Goal: Task Accomplishment & Management: Manage account settings

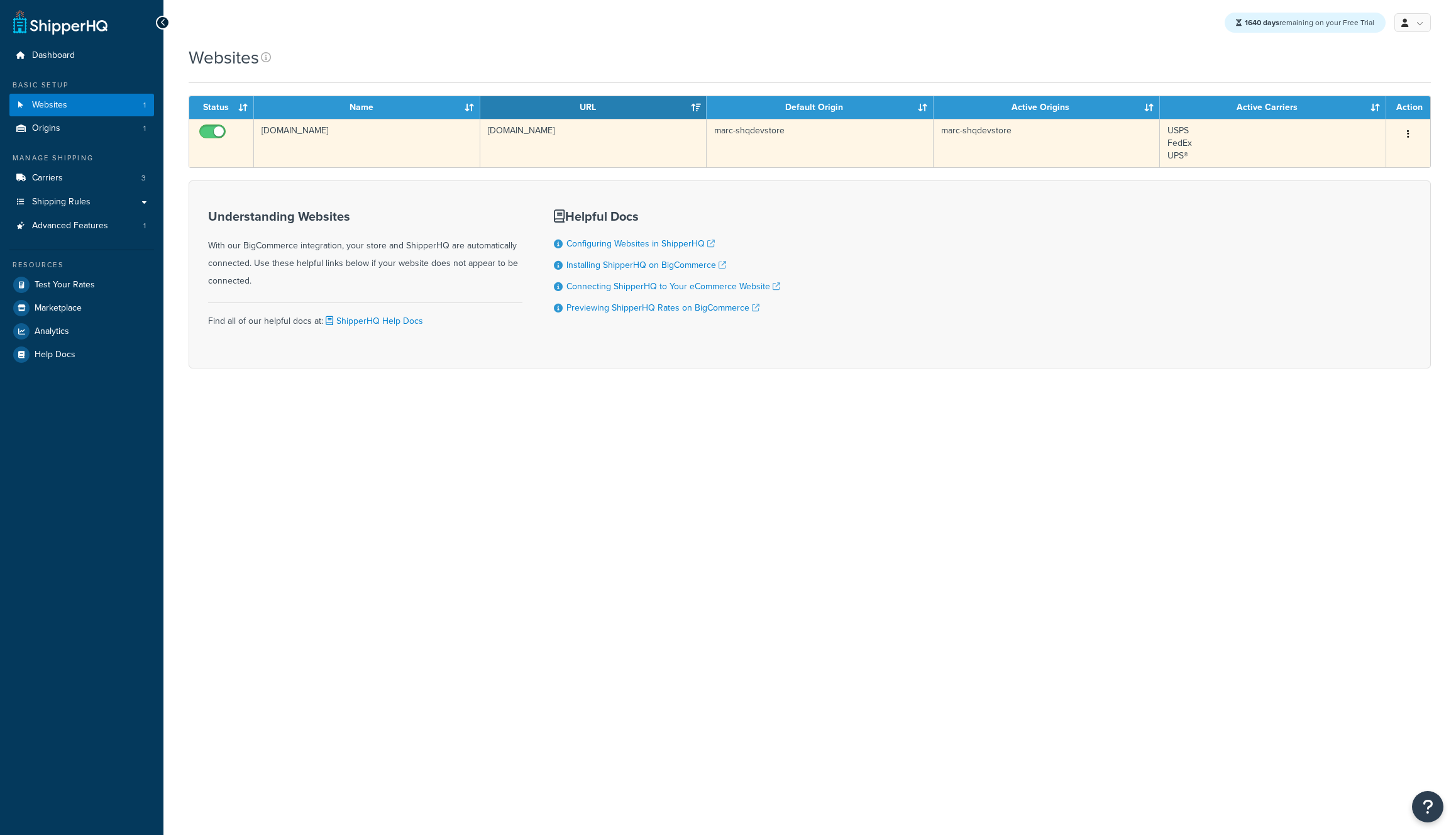
click at [410, 164] on td "[DOMAIN_NAME]" at bounding box center [367, 143] width 226 height 49
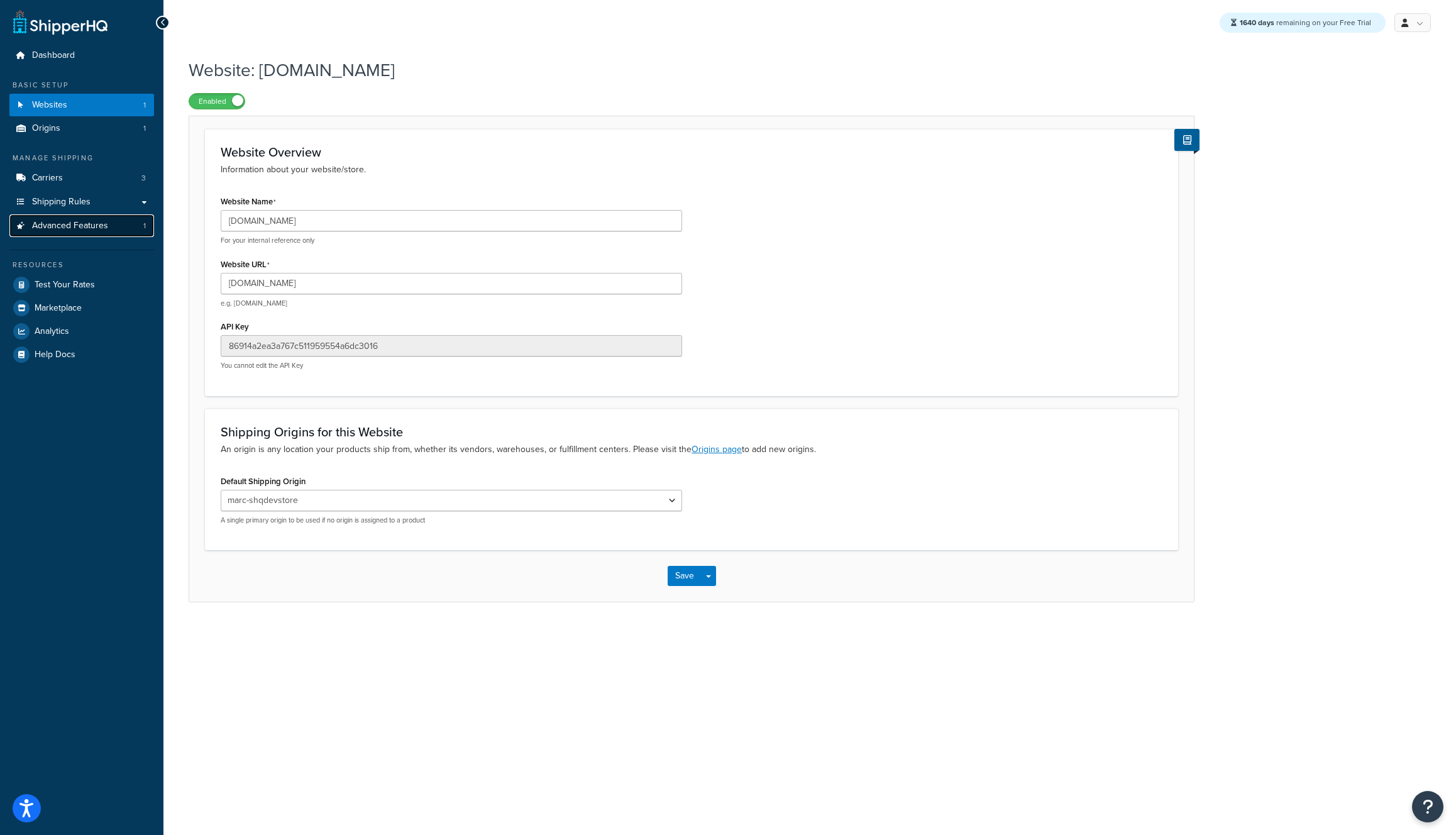
click at [67, 234] on link "Advanced Features 1" at bounding box center [82, 226] width 144 height 23
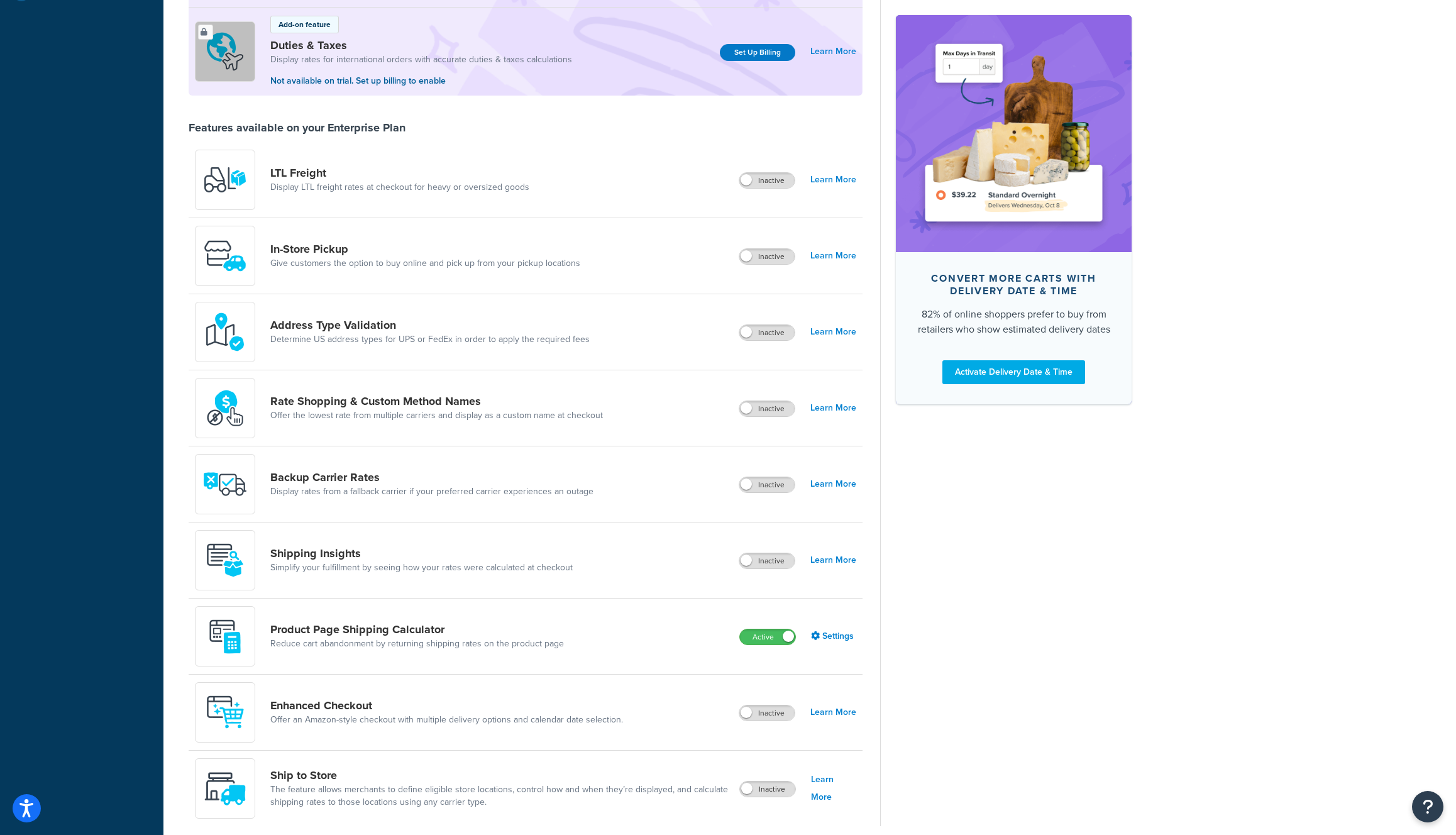
scroll to position [416, 0]
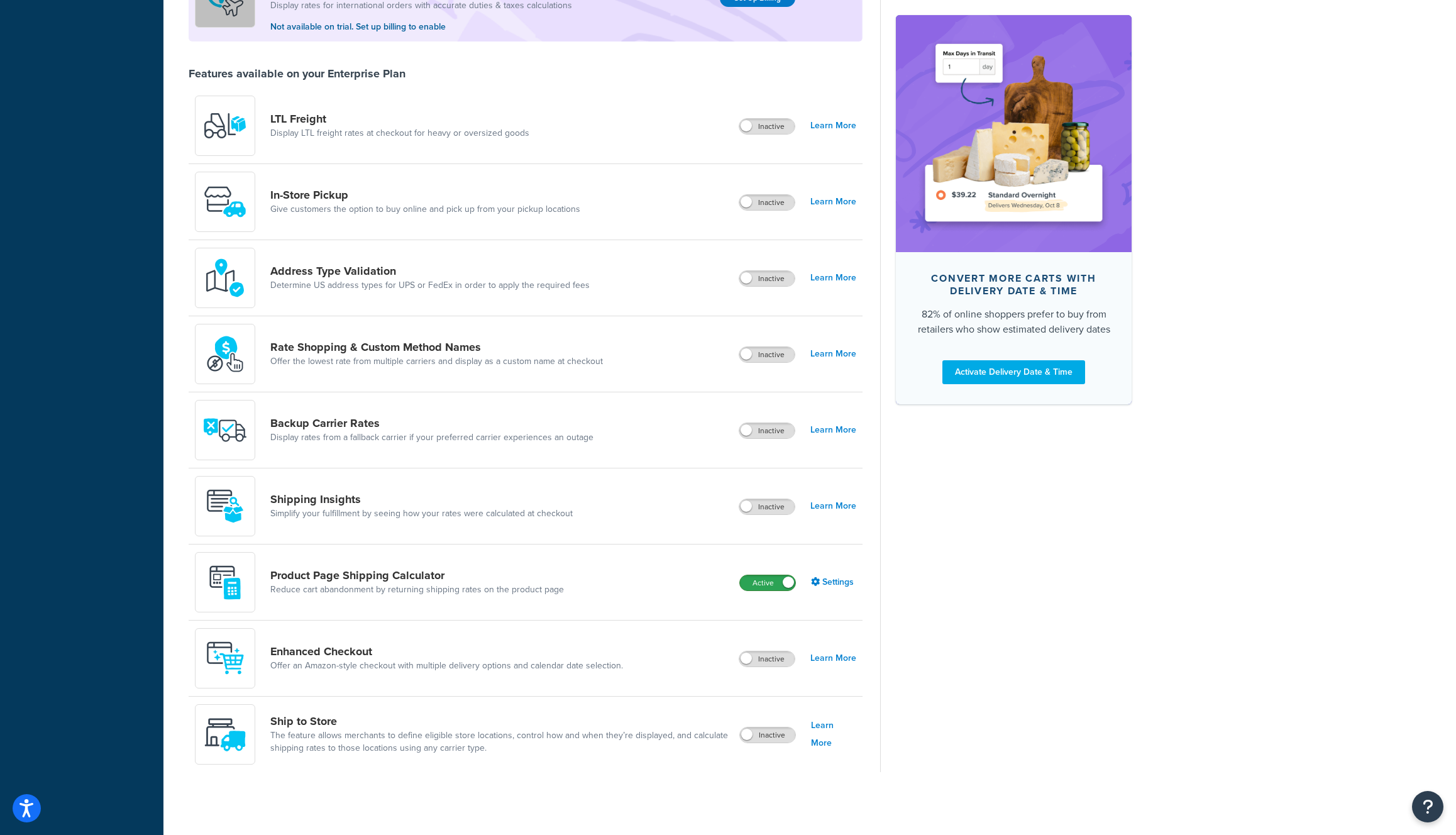
click at [770, 585] on label "Active" at bounding box center [767, 583] width 55 height 15
click at [770, 584] on label "Inactive" at bounding box center [767, 583] width 55 height 15
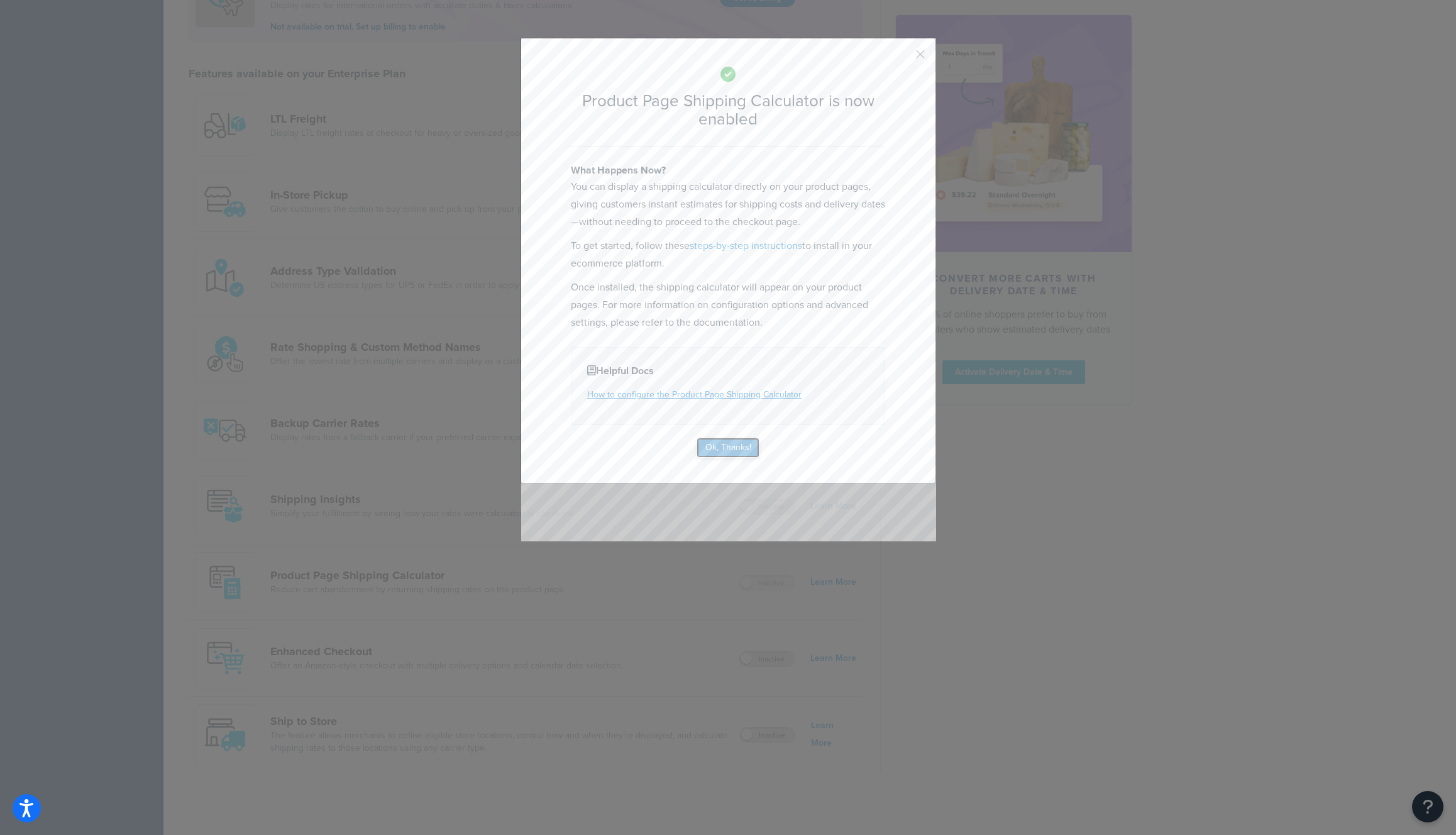
click at [718, 450] on button "Ok, Thanks!" at bounding box center [728, 447] width 63 height 20
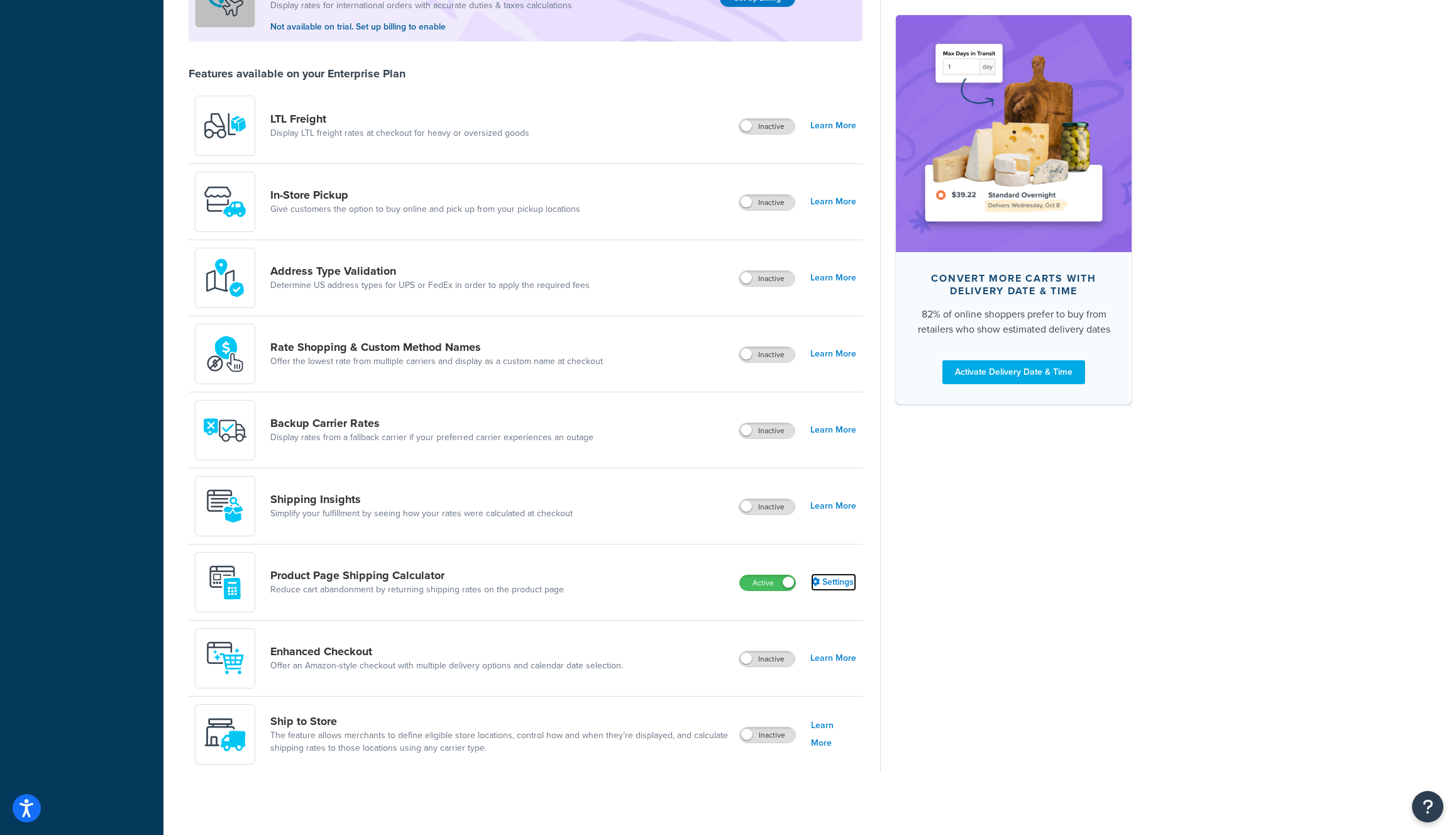
click at [840, 581] on link "Settings" at bounding box center [833, 582] width 45 height 18
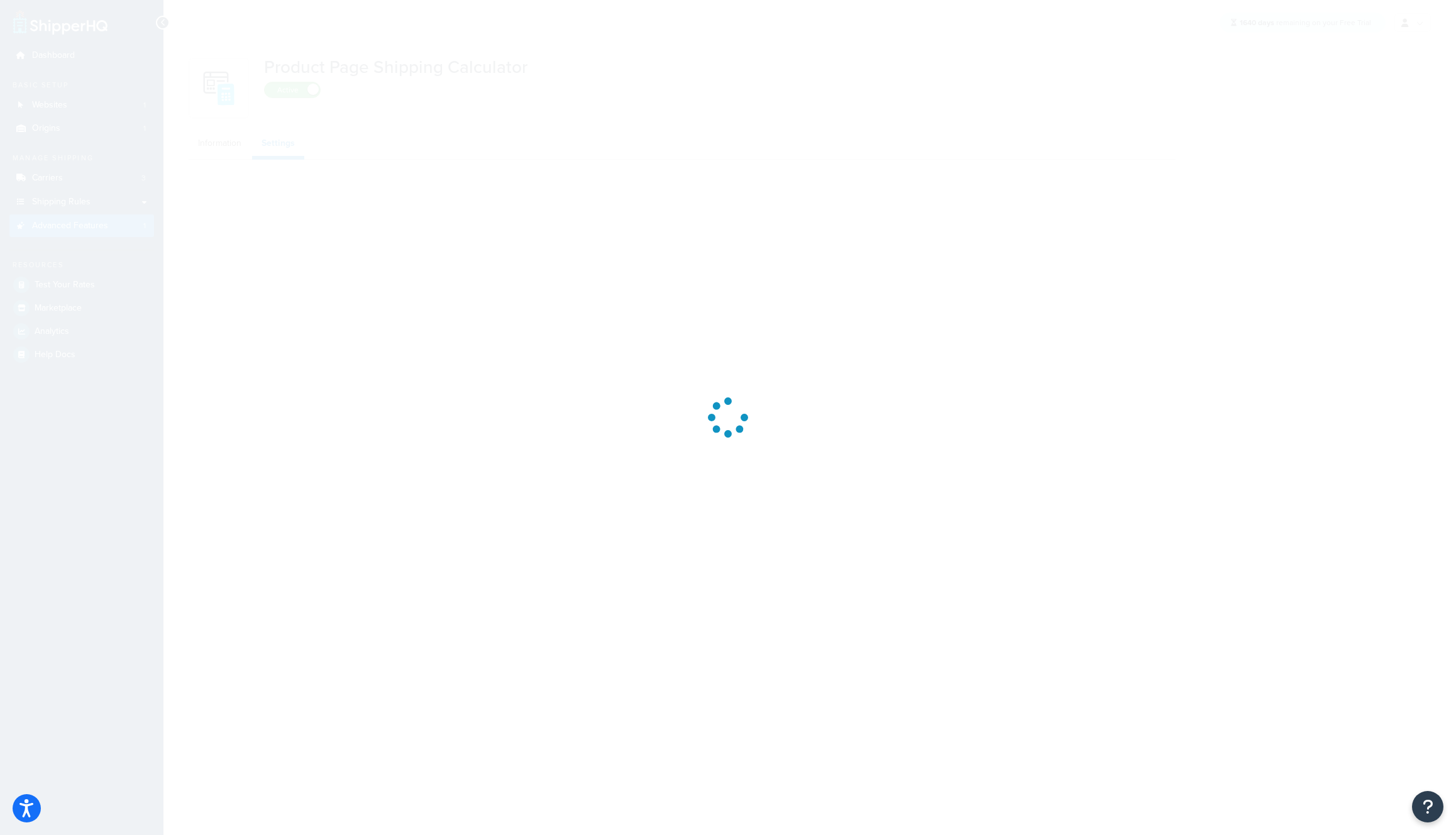
select select "false"
select select "30"
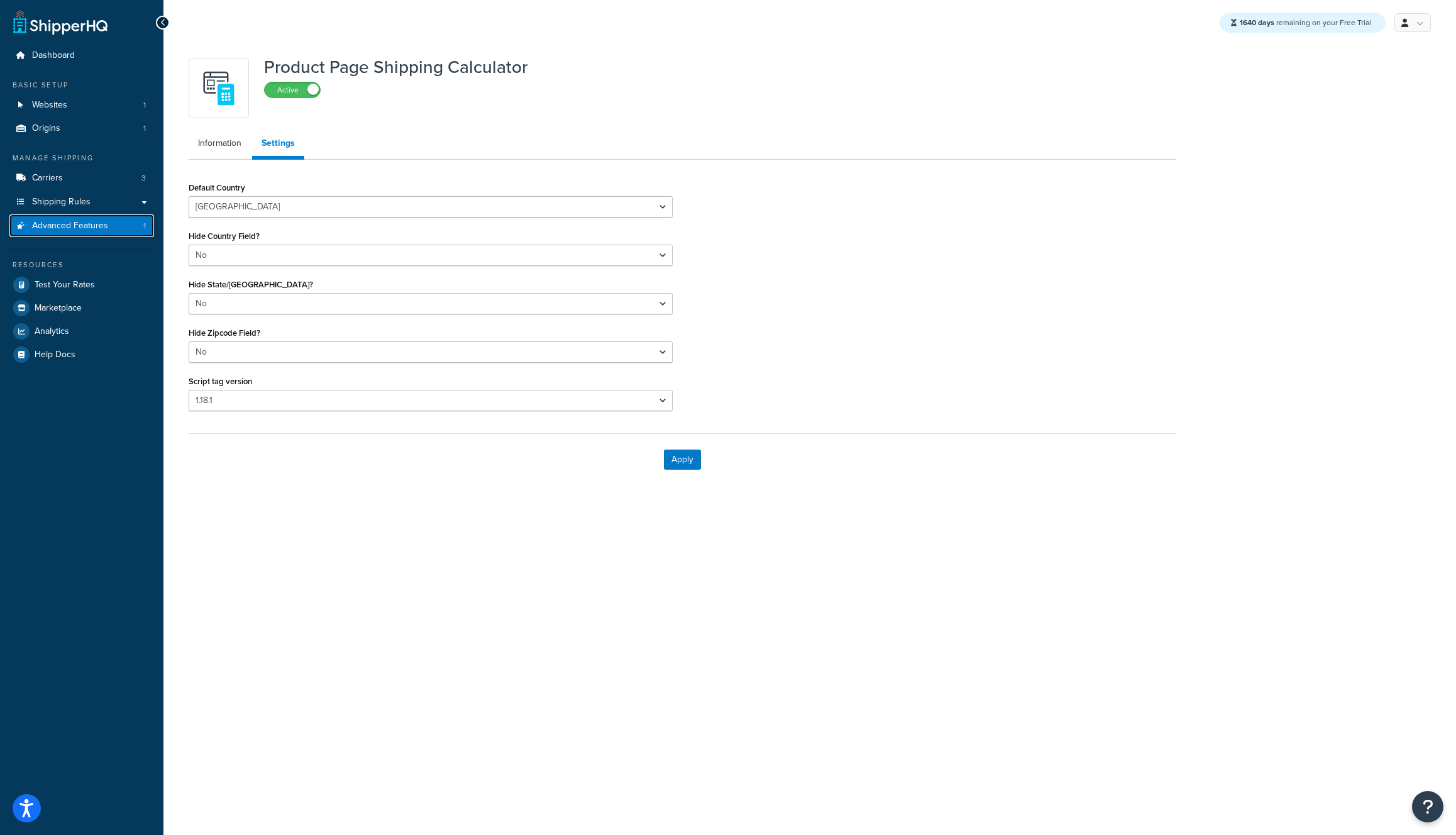
click at [75, 224] on span "Advanced Features" at bounding box center [69, 226] width 76 height 10
